Goal: Task Accomplishment & Management: Use online tool/utility

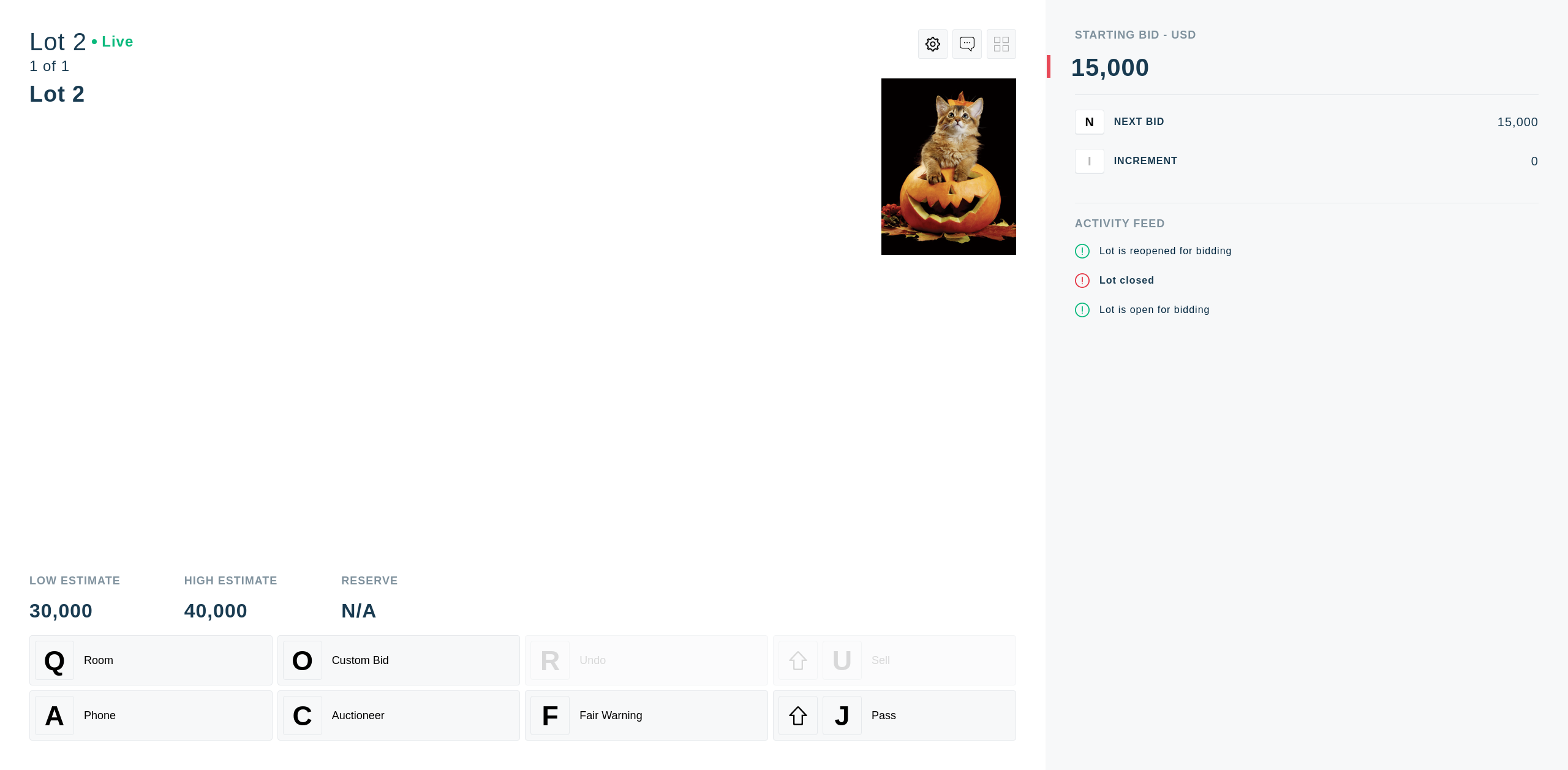
drag, startPoint x: 221, startPoint y: 667, endPoint x: 257, endPoint y: 632, distance: 50.2
click at [222, 667] on div "Q Room" at bounding box center [151, 660] width 232 height 39
click at [149, 649] on div "Q Room" at bounding box center [151, 660] width 232 height 39
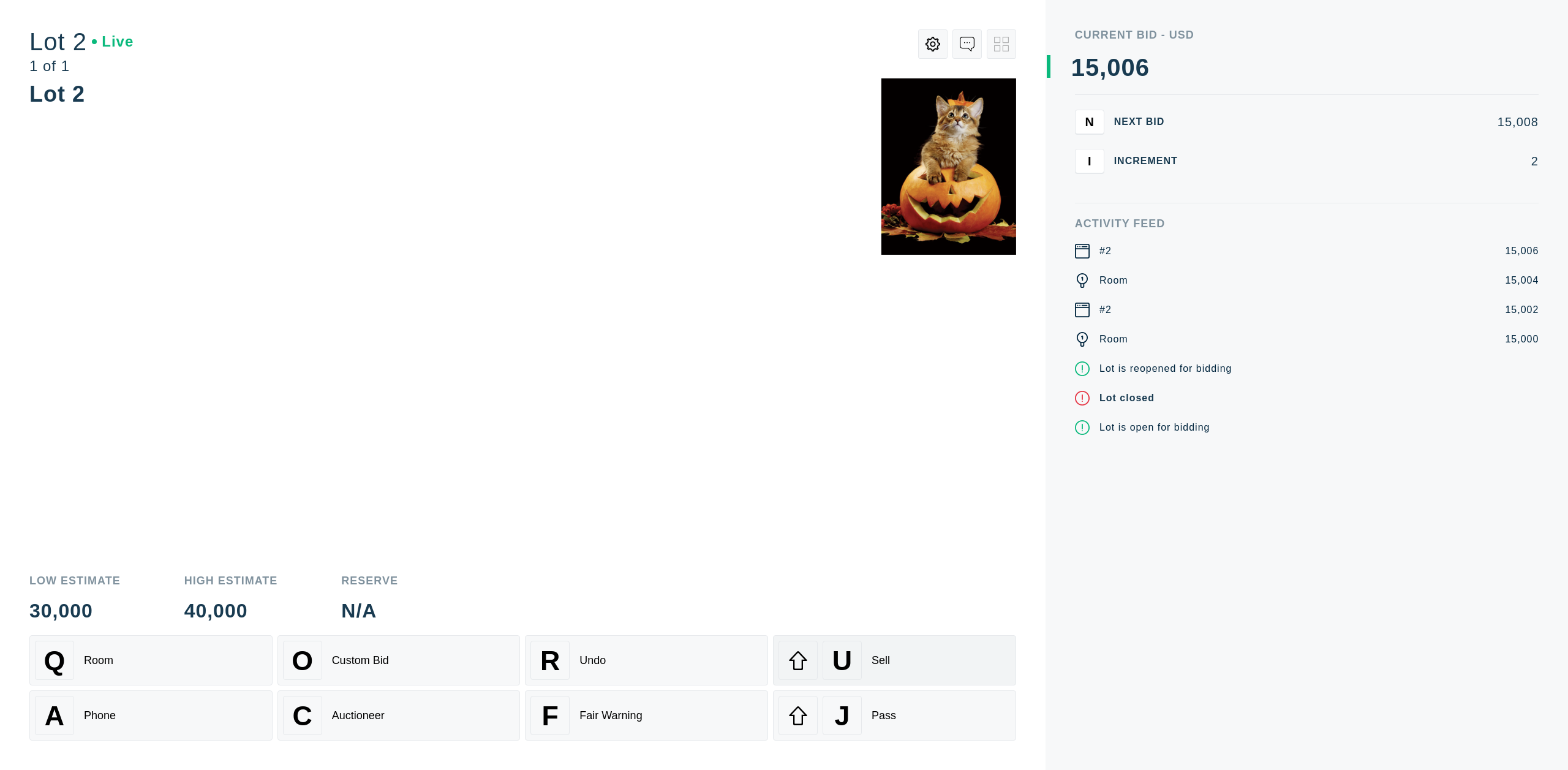
click at [864, 651] on div "U Sell" at bounding box center [894, 660] width 232 height 39
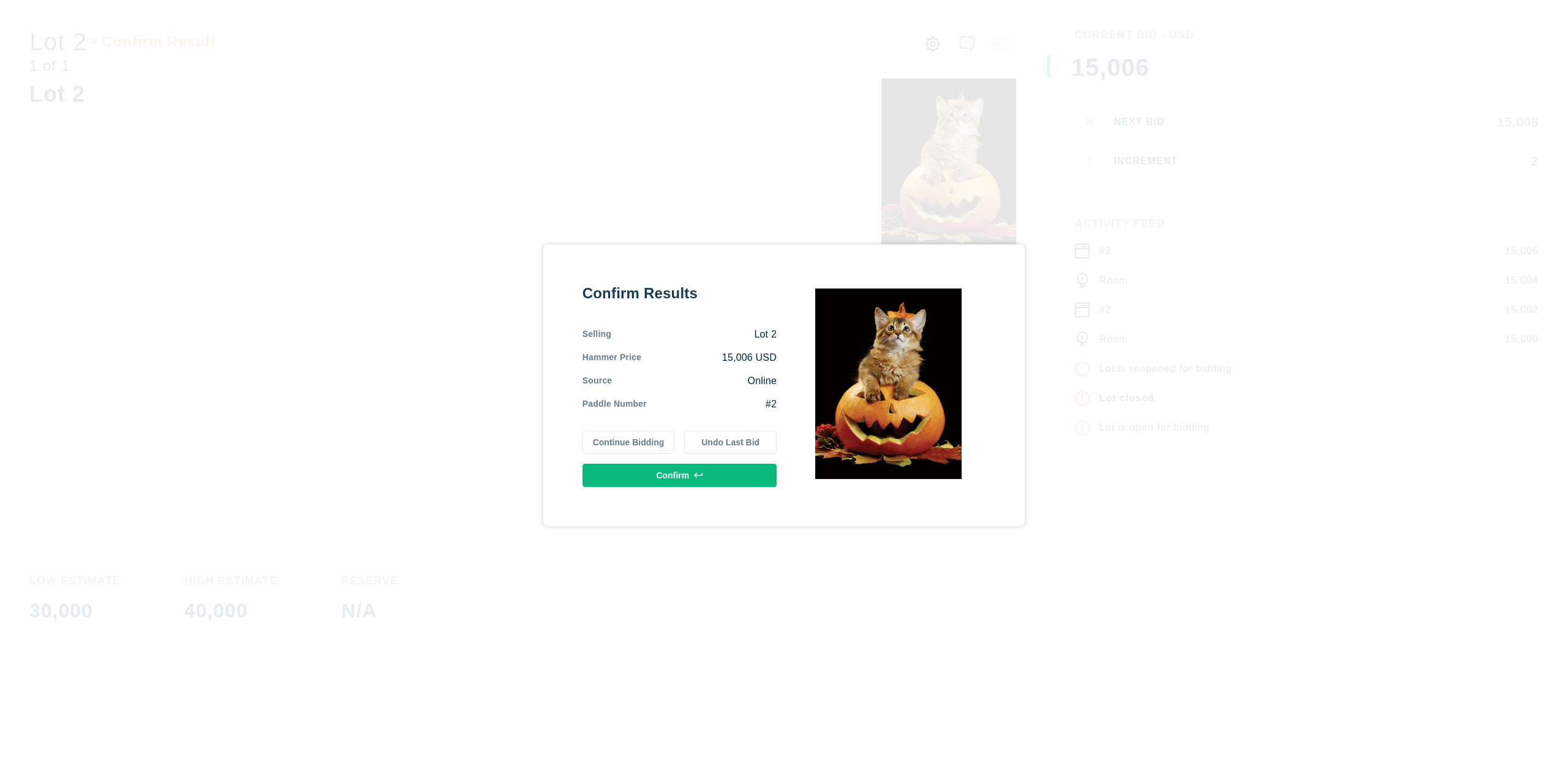
click at [713, 476] on button "Confirm" at bounding box center [679, 475] width 194 height 23
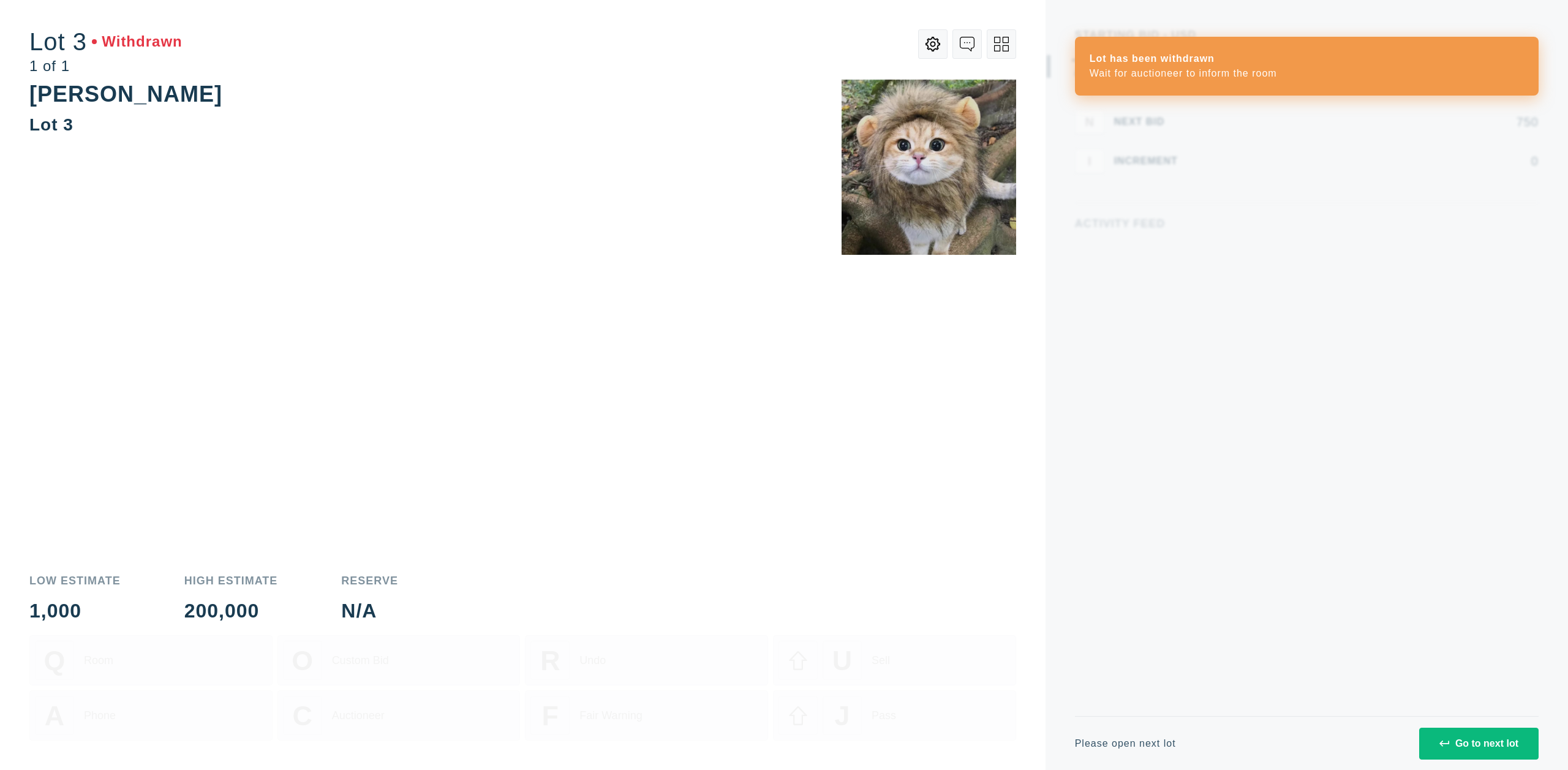
click at [986, 48] on button at bounding box center [1001, 43] width 29 height 29
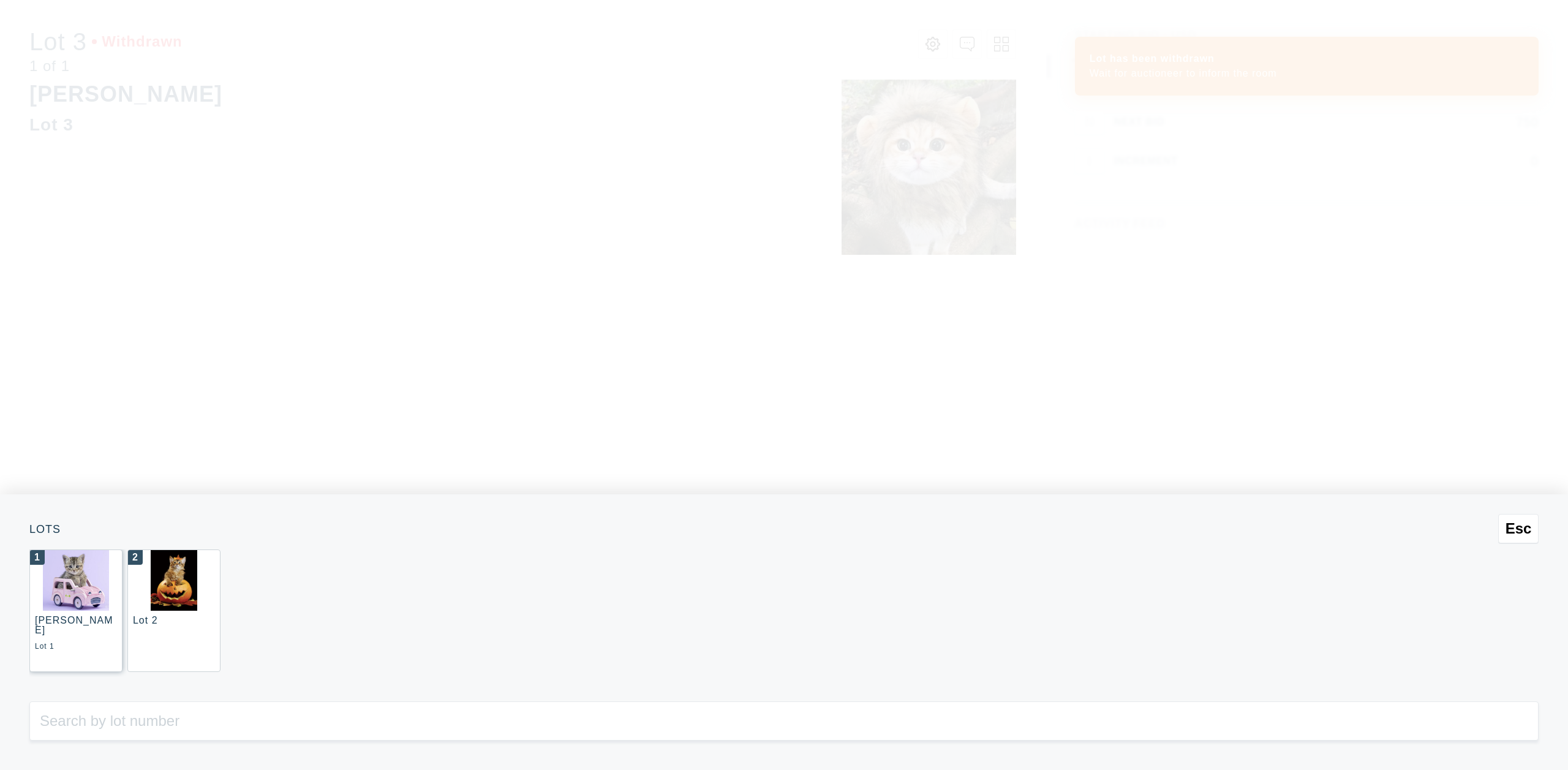
click at [61, 592] on img at bounding box center [76, 580] width 66 height 61
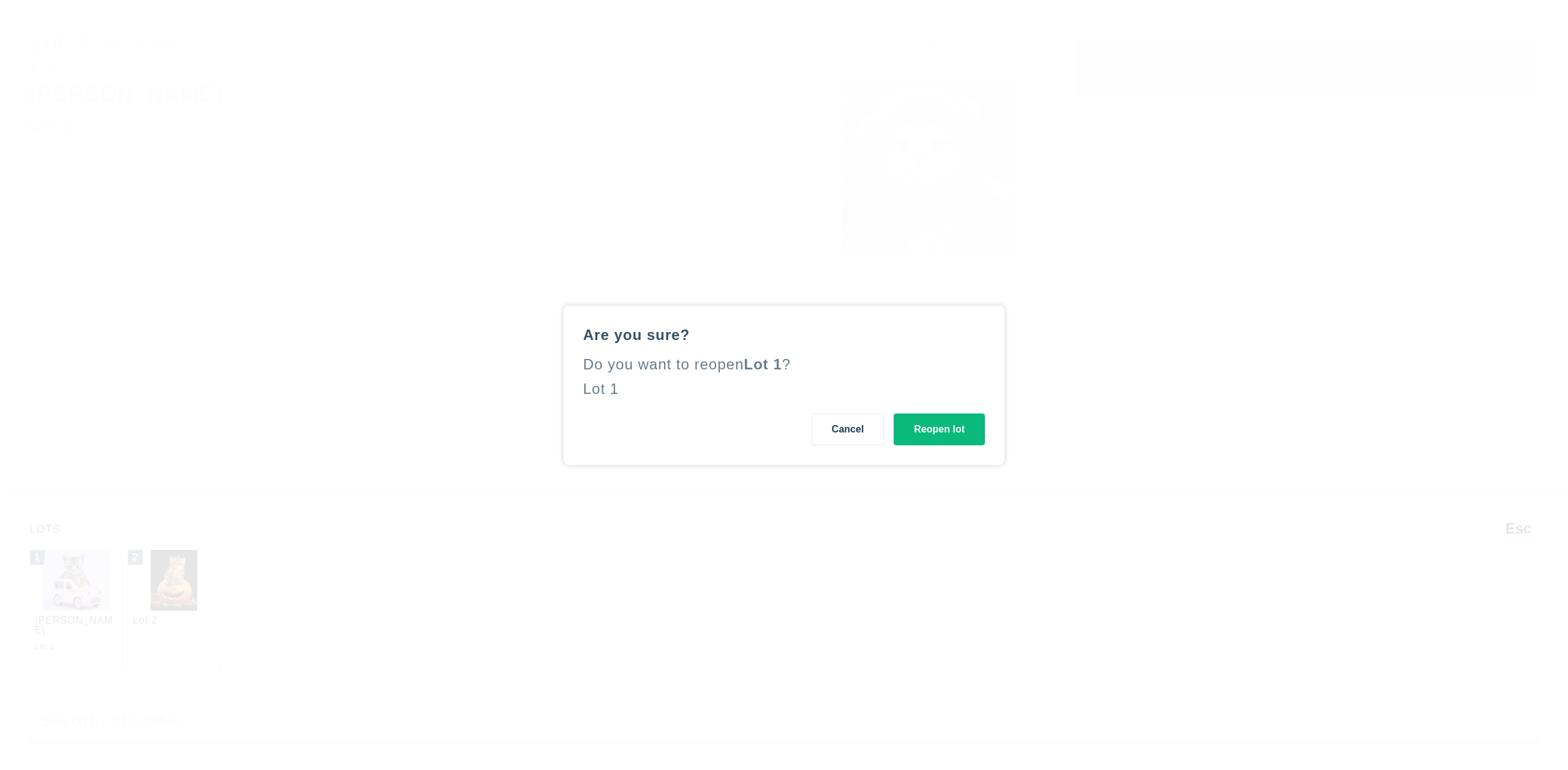
click at [936, 428] on button "Reopen lot" at bounding box center [939, 429] width 91 height 32
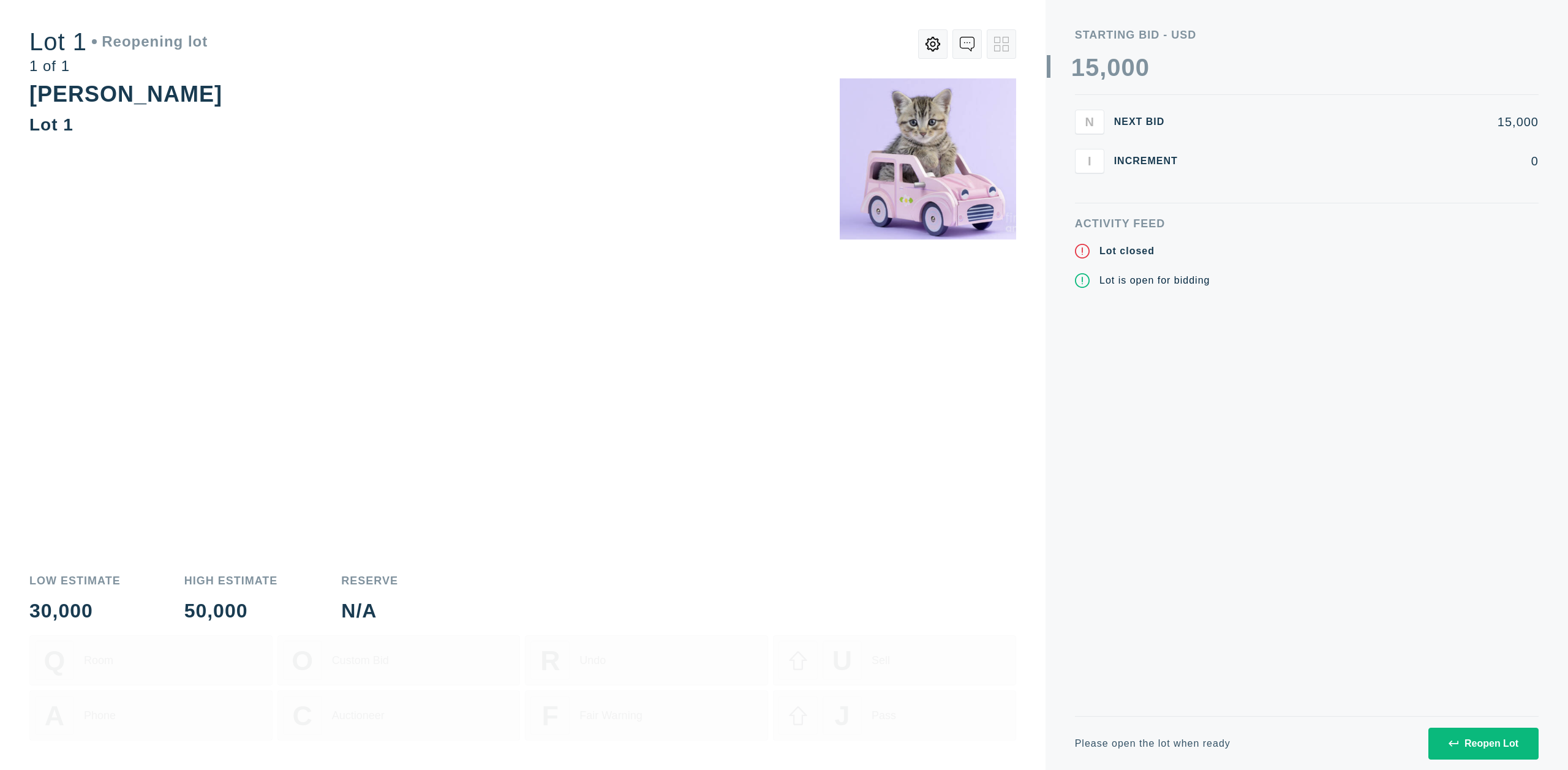
click at [1458, 726] on div "Please open the lot when ready Reopen Lot" at bounding box center [1306, 743] width 464 height 54
click at [1458, 735] on button "Reopen Lot" at bounding box center [1483, 743] width 110 height 32
